Goal: Transaction & Acquisition: Purchase product/service

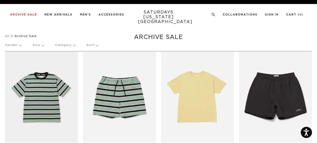
click at [66, 46] on p "Category" at bounding box center [65, 46] width 20 height 12
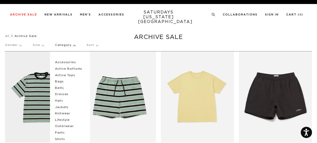
click at [43, 44] on p "Size" at bounding box center [38, 46] width 11 height 12
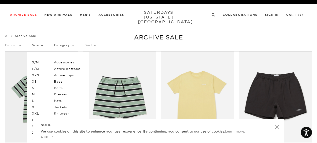
click at [34, 102] on p "L" at bounding box center [47, 101] width 30 height 7
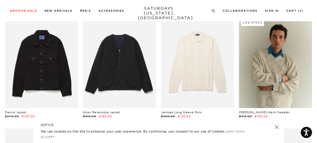
scroll to position [2186, 0]
click at [117, 75] on link at bounding box center [119, 62] width 73 height 91
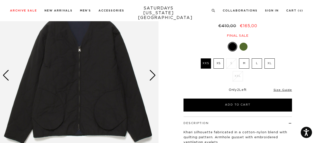
click at [152, 75] on div "Next slide" at bounding box center [152, 75] width 7 height 11
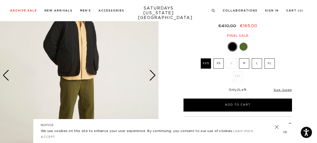
click at [152, 75] on div "Next slide" at bounding box center [152, 75] width 7 height 11
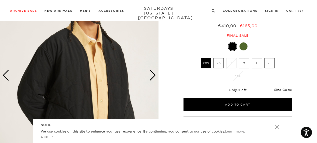
click at [152, 75] on div "Next slide" at bounding box center [152, 75] width 7 height 11
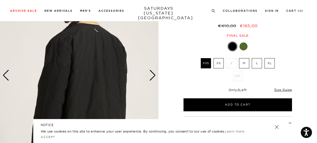
click at [152, 75] on div "Next slide" at bounding box center [152, 75] width 7 height 11
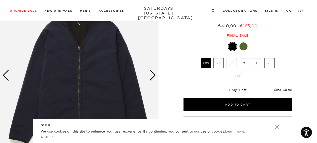
click at [243, 48] on div at bounding box center [244, 47] width 8 height 8
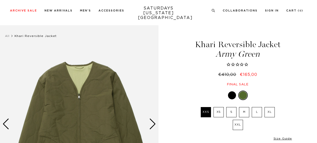
scroll to position [48, 0]
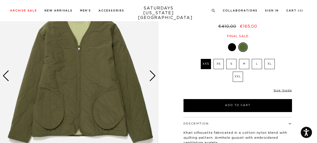
click at [152, 78] on div "Next slide" at bounding box center [152, 76] width 7 height 11
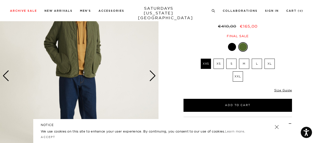
click at [152, 78] on div "Next slide" at bounding box center [152, 76] width 7 height 11
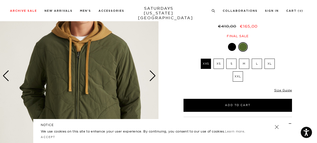
click at [152, 78] on div "Next slide" at bounding box center [152, 76] width 7 height 11
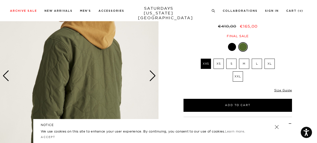
click at [152, 78] on div "Next slide" at bounding box center [152, 76] width 7 height 11
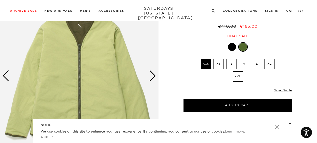
click at [152, 78] on div "Next slide" at bounding box center [152, 76] width 7 height 11
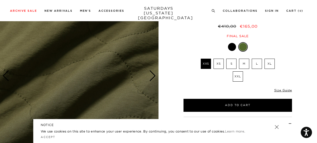
click at [152, 78] on div "Next slide" at bounding box center [152, 76] width 7 height 11
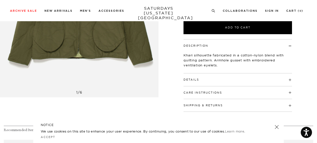
scroll to position [87, 0]
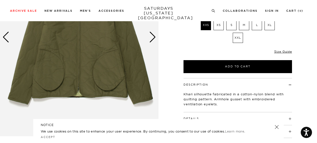
click at [255, 24] on label "L" at bounding box center [257, 25] width 10 height 10
click at [0, 0] on input "L" at bounding box center [0, 0] width 0 height 0
click at [234, 67] on button "Add to Cart" at bounding box center [238, 66] width 109 height 13
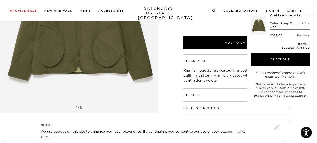
scroll to position [112, 0]
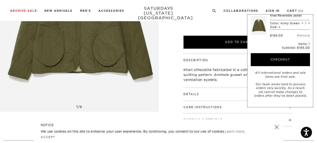
click at [270, 60] on button "Checkout" at bounding box center [280, 59] width 59 height 13
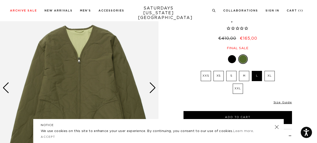
scroll to position [37, 0]
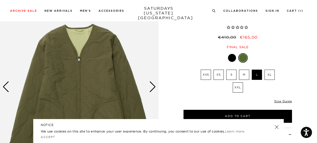
click at [153, 83] on div "Next slide" at bounding box center [152, 87] width 7 height 11
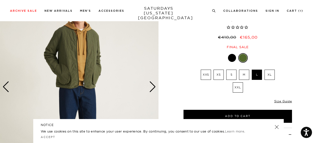
click at [153, 83] on div "Next slide" at bounding box center [152, 87] width 7 height 11
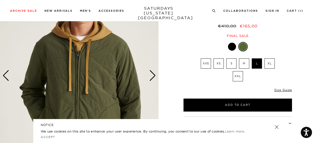
scroll to position [49, 0]
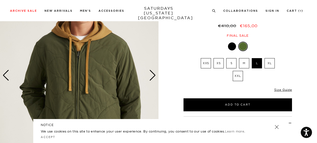
click at [151, 77] on div "Next slide" at bounding box center [152, 75] width 7 height 11
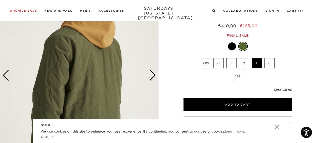
click at [151, 77] on div "Next slide" at bounding box center [152, 75] width 7 height 11
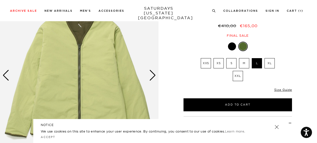
click at [151, 77] on div "Next slide" at bounding box center [152, 75] width 7 height 11
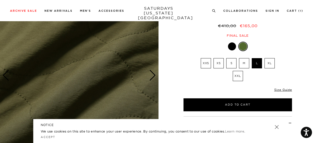
click at [151, 77] on div "Next slide" at bounding box center [152, 75] width 7 height 11
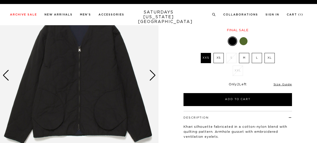
scroll to position [49, 0]
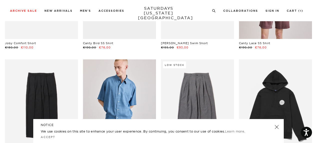
scroll to position [736, 0]
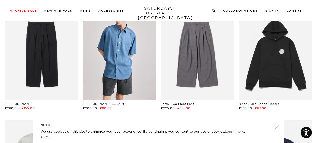
click at [265, 51] on link at bounding box center [275, 54] width 73 height 91
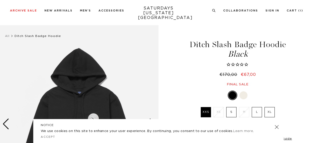
scroll to position [46, 0]
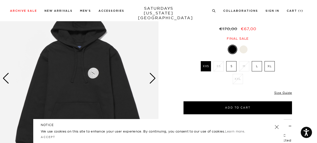
click at [154, 81] on div "Next slide" at bounding box center [152, 78] width 7 height 11
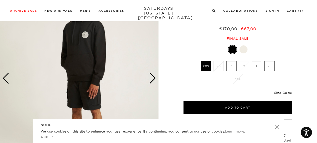
click at [154, 81] on div "Next slide" at bounding box center [152, 78] width 7 height 11
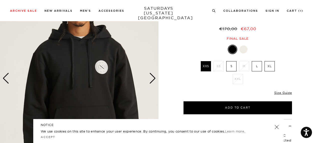
click at [260, 63] on label "L" at bounding box center [257, 66] width 10 height 10
click at [0, 0] on input "L" at bounding box center [0, 0] width 0 height 0
click at [236, 109] on button "Add to Cart" at bounding box center [238, 108] width 109 height 13
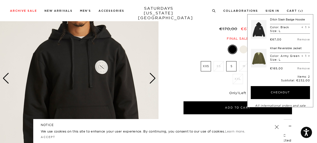
click at [279, 95] on button "Checkout" at bounding box center [280, 92] width 59 height 13
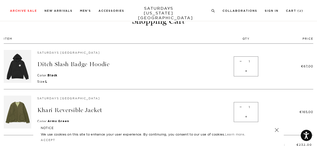
scroll to position [21, 0]
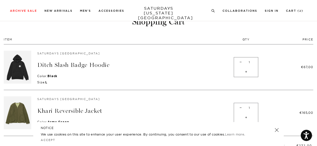
click at [246, 117] on span "+" at bounding box center [246, 118] width 7 height 10
type input "2"
click at [241, 107] on span "-" at bounding box center [241, 108] width 7 height 10
type input "1"
click at [241, 107] on div "- 1 +" at bounding box center [246, 113] width 25 height 20
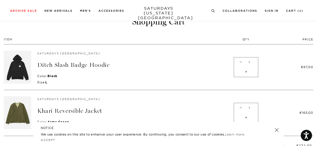
click at [241, 106] on span "-" at bounding box center [241, 108] width 7 height 10
type input "0"
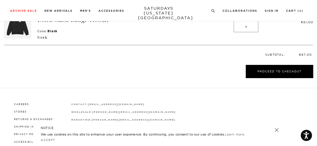
scroll to position [75, 0]
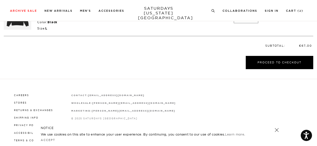
click at [270, 59] on button "Proceed to Checkout" at bounding box center [280, 62] width 68 height 13
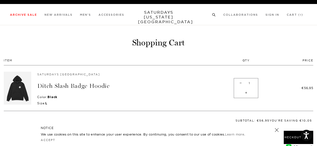
click at [8, 81] on link "Outerwear" at bounding box center [12, 80] width 14 height 4
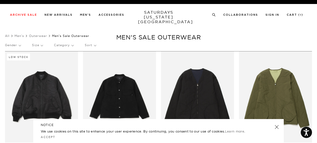
click at [66, 45] on p "Category" at bounding box center [64, 46] width 20 height 12
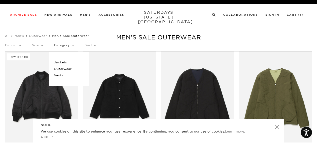
click at [43, 45] on div "Gender Size Category Jackets Outerwear Vests Sort" at bounding box center [158, 46] width 307 height 13
click at [42, 45] on p "Size" at bounding box center [37, 46] width 11 height 12
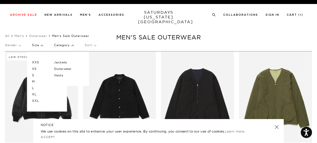
click at [37, 87] on p "L" at bounding box center [47, 88] width 30 height 7
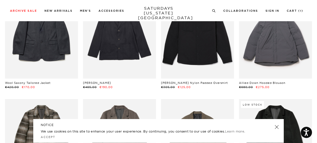
scroll to position [386, 0]
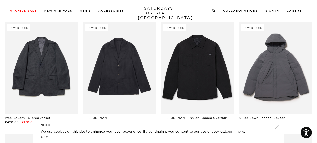
click at [212, 61] on link at bounding box center [197, 68] width 73 height 91
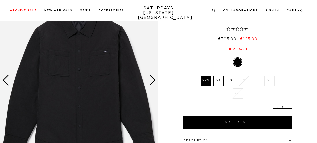
scroll to position [47, 0]
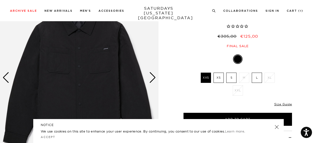
click at [151, 80] on div "Next slide" at bounding box center [152, 77] width 7 height 11
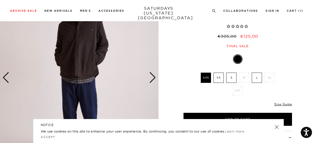
click at [151, 80] on div "Next slide" at bounding box center [152, 77] width 7 height 11
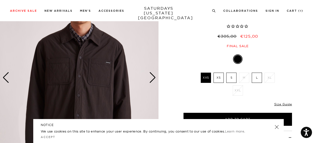
click at [151, 80] on div "Next slide" at bounding box center [152, 77] width 7 height 11
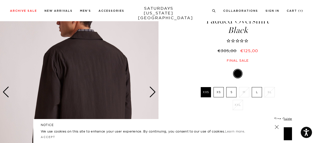
scroll to position [32, 0]
click at [152, 93] on div "Next slide" at bounding box center [152, 92] width 7 height 11
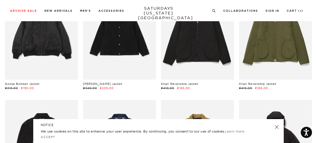
scroll to position [80, 0]
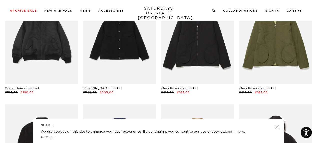
click at [262, 65] on link at bounding box center [275, 38] width 73 height 91
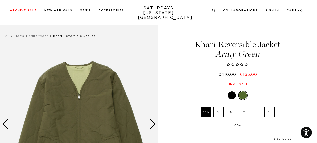
scroll to position [13, 0]
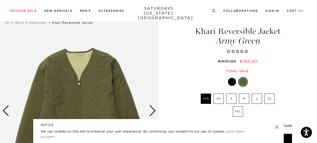
click at [255, 99] on label "L" at bounding box center [257, 99] width 10 height 10
click at [0, 0] on input "L" at bounding box center [0, 0] width 0 height 0
click at [278, 127] on link at bounding box center [277, 127] width 7 height 7
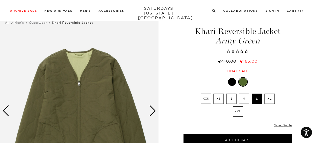
scroll to position [54, 0]
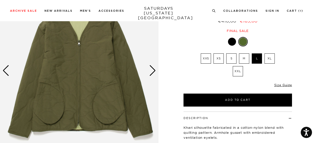
click at [242, 102] on button "Add to Cart" at bounding box center [238, 100] width 109 height 13
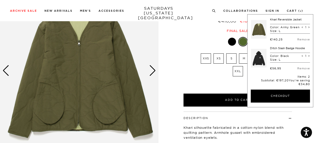
click at [271, 100] on button "Checkout" at bounding box center [280, 96] width 59 height 13
